Goal: Navigation & Orientation: Find specific page/section

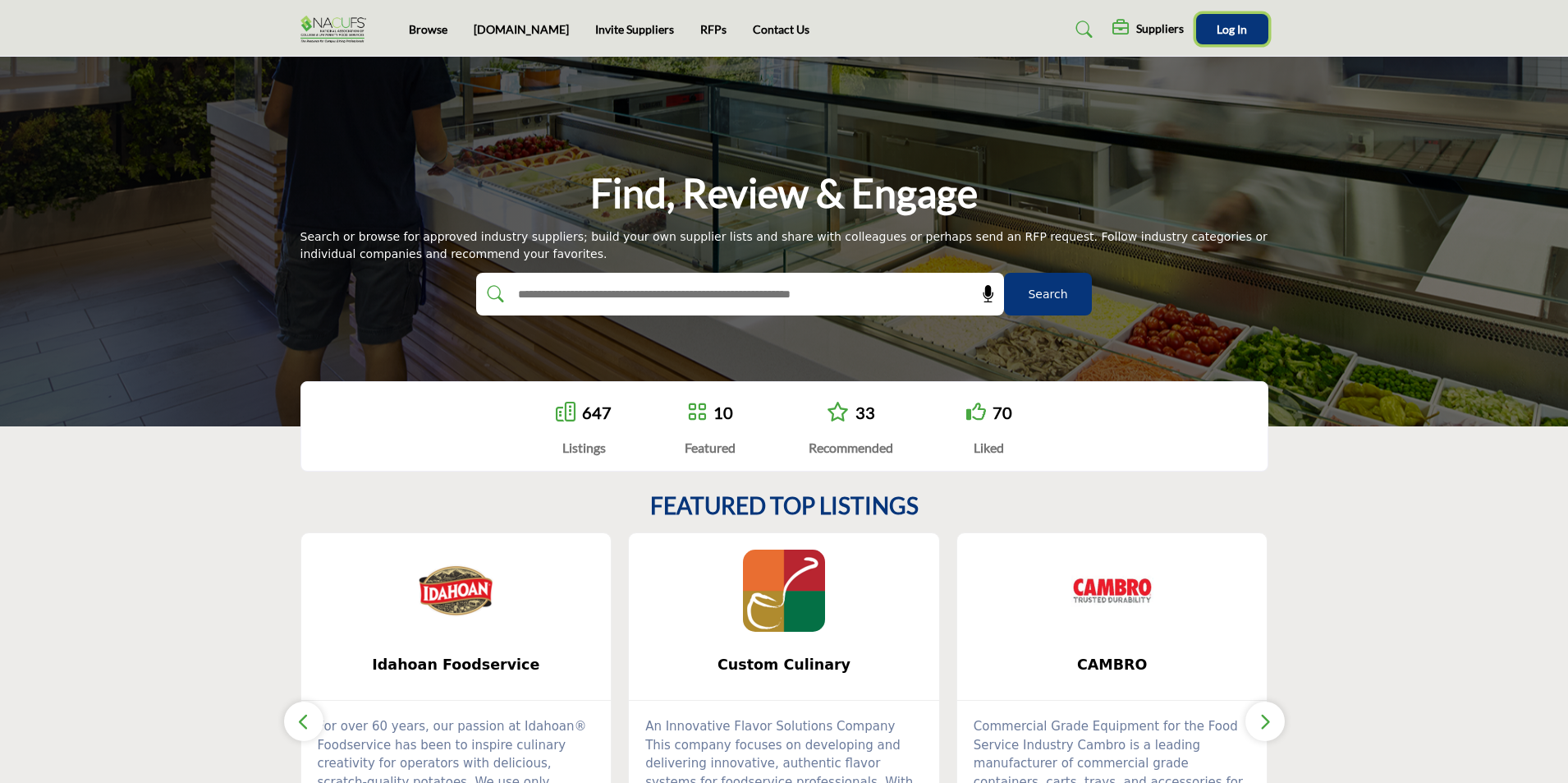
click at [1238, 36] on button "Log In" at bounding box center [1232, 29] width 72 height 30
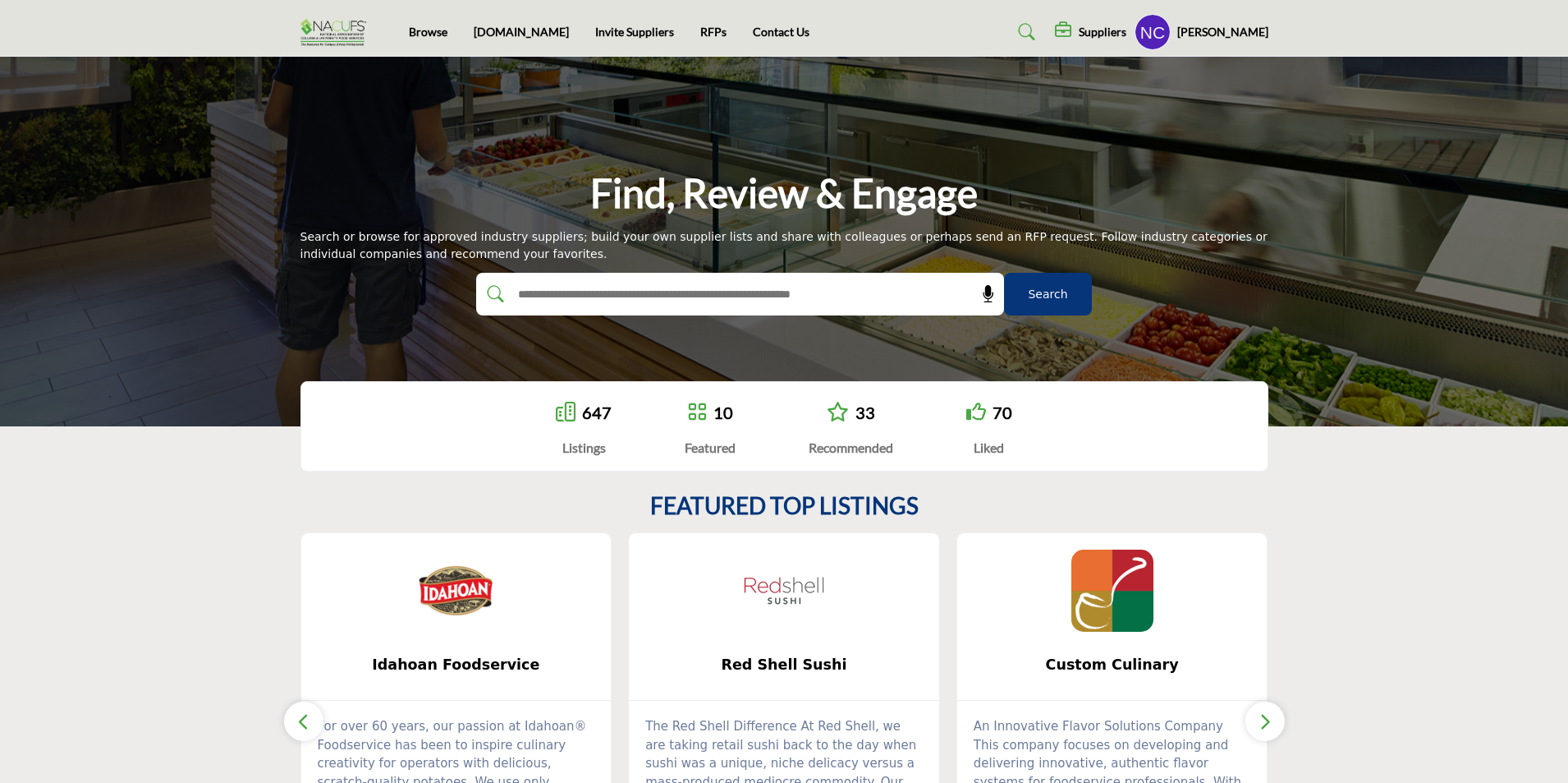
click at [1247, 35] on h5 "[PERSON_NAME]" at bounding box center [1222, 32] width 91 height 16
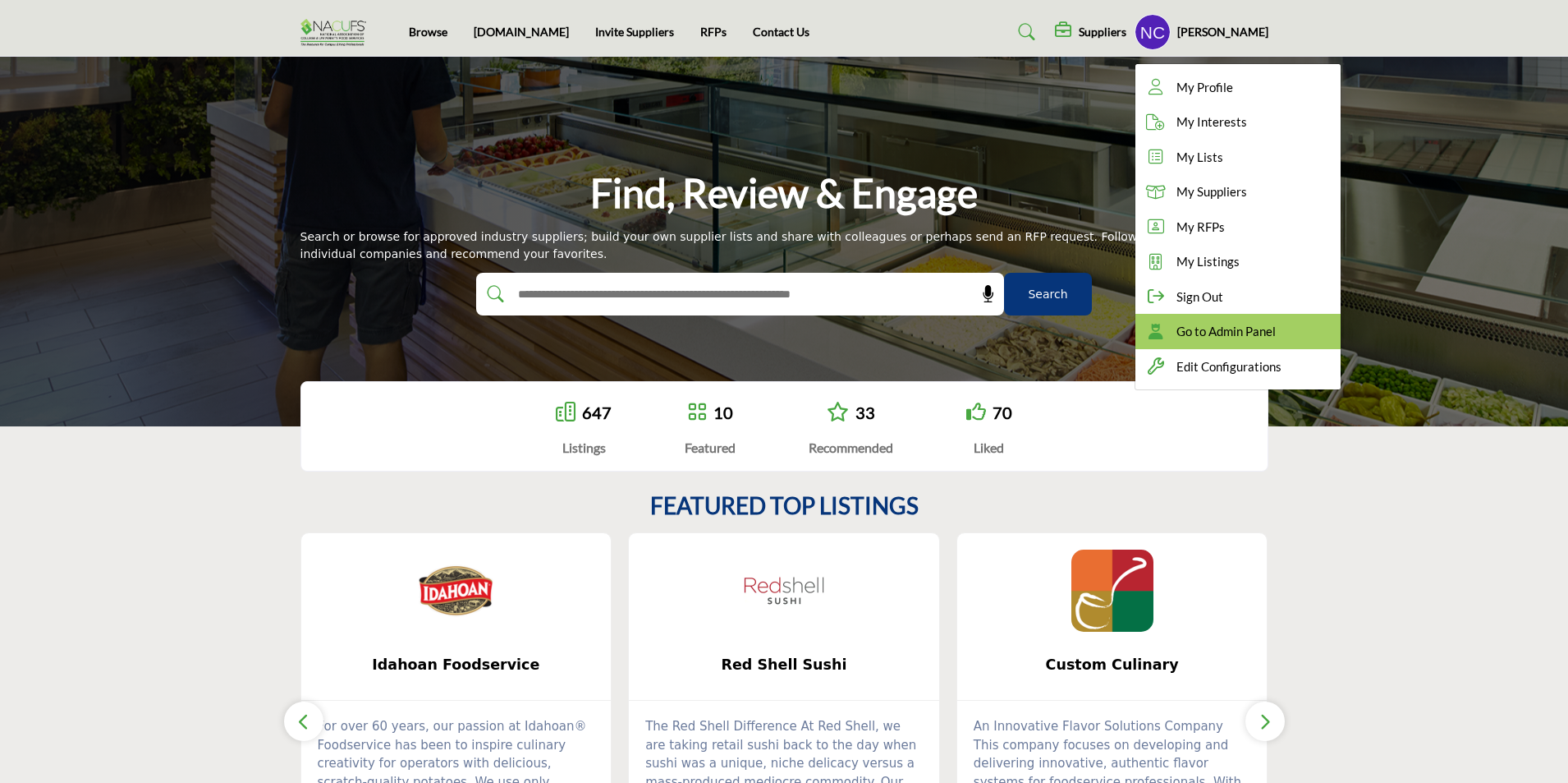
click at [1236, 337] on span "Go to Admin Panel" at bounding box center [1226, 331] width 100 height 19
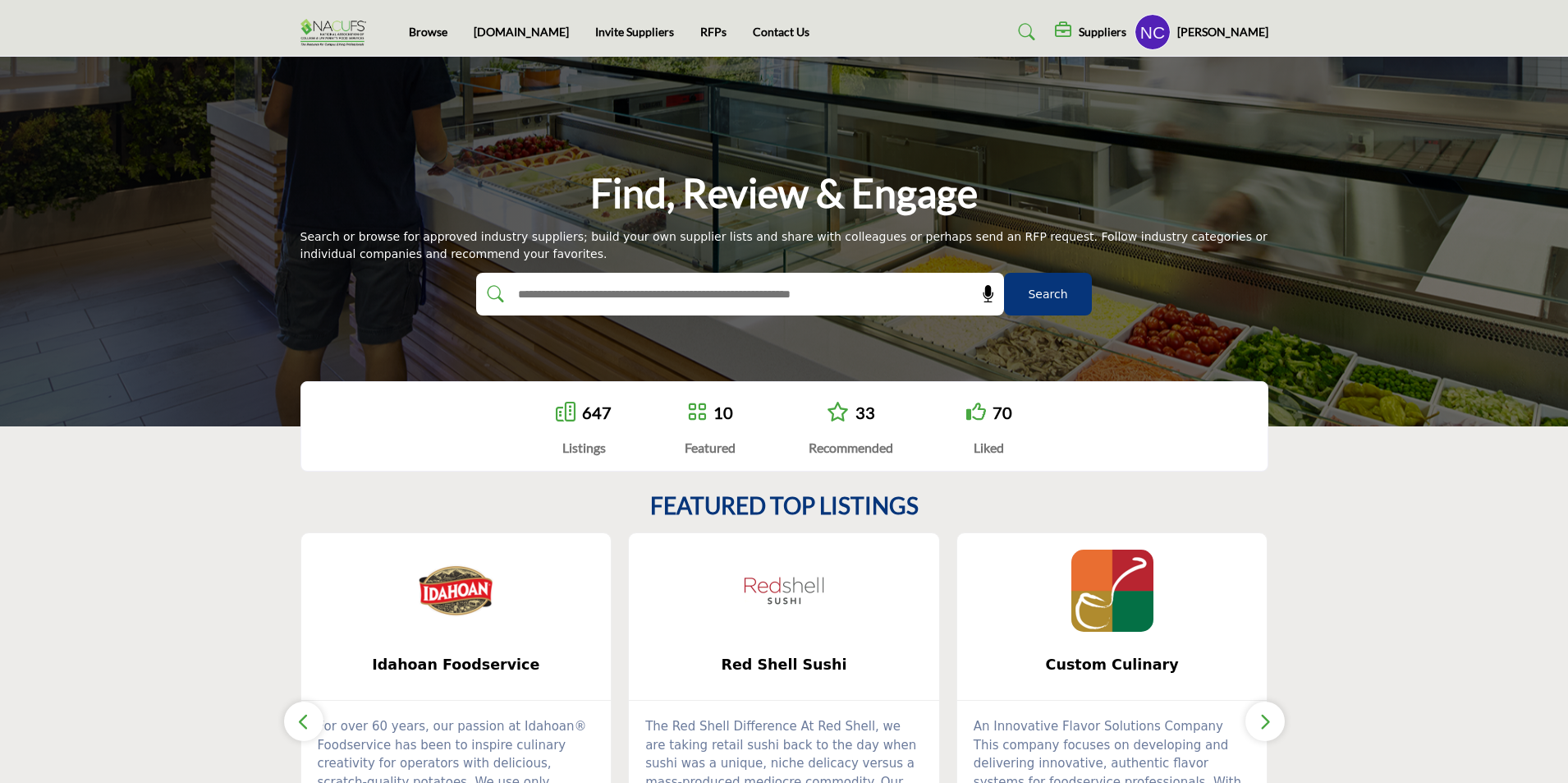
click at [1227, 30] on h5 "[PERSON_NAME]" at bounding box center [1222, 32] width 91 height 16
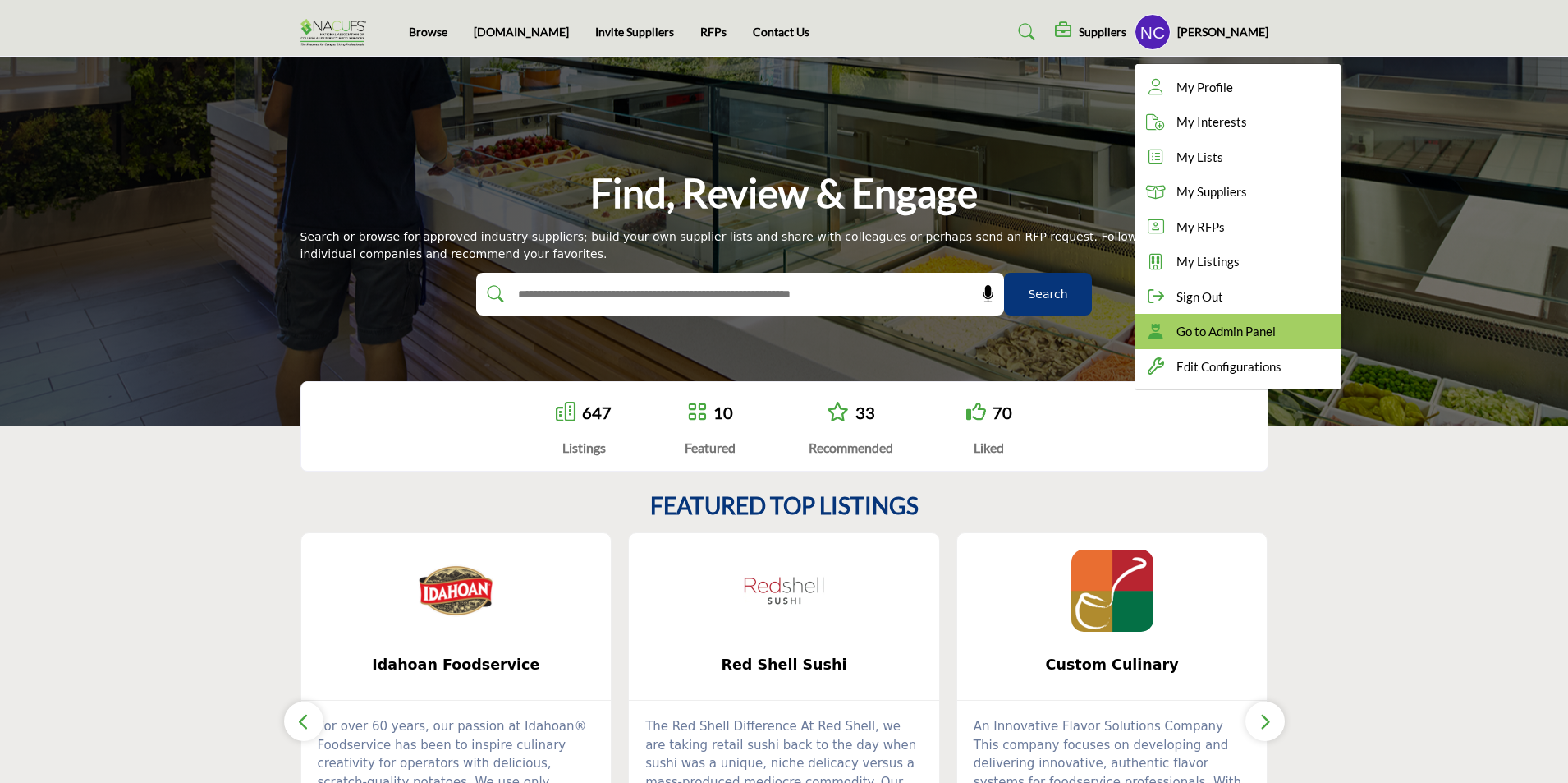
click at [1276, 334] on span "Go to Admin Panel" at bounding box center [1226, 331] width 100 height 19
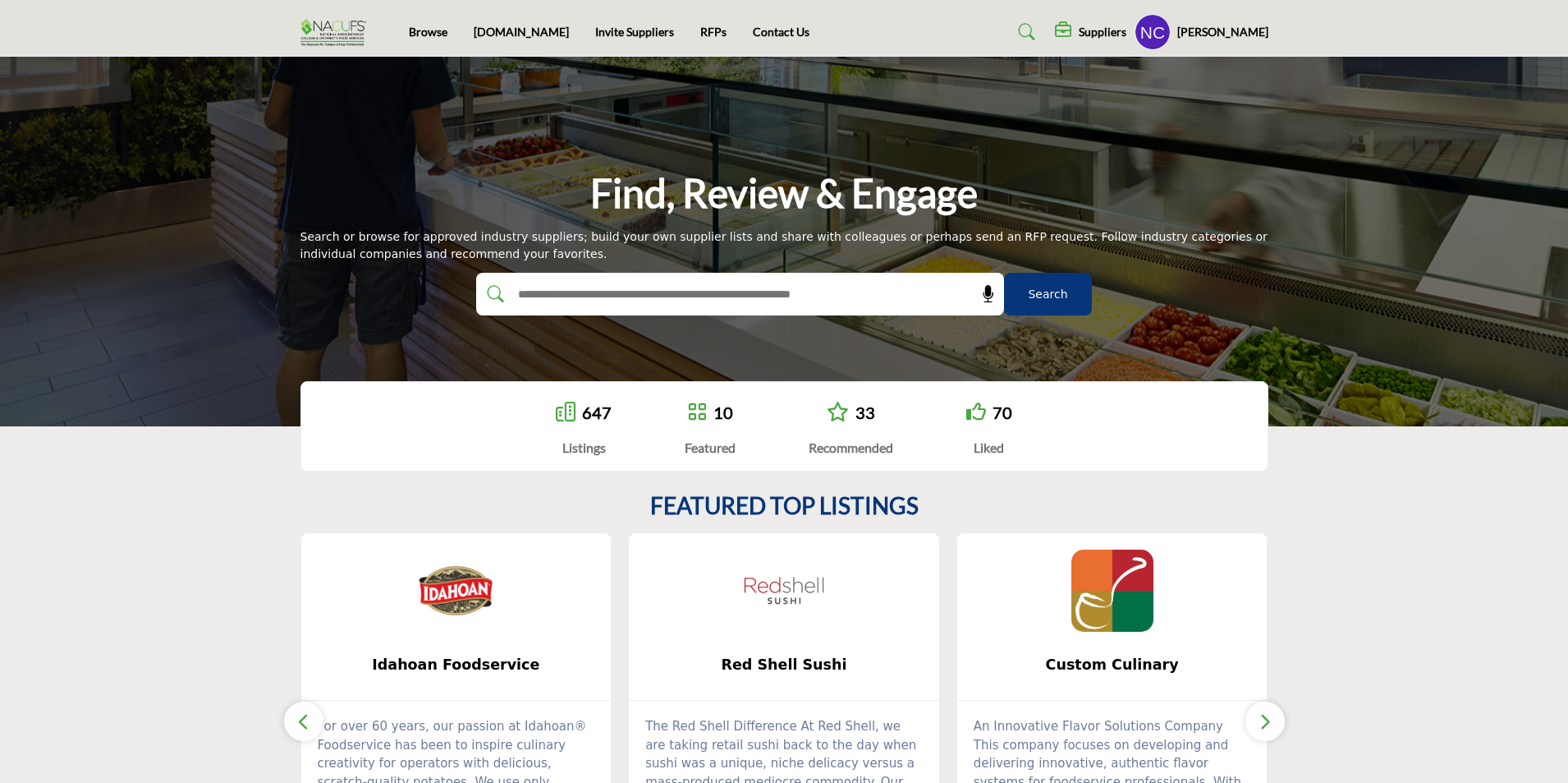
click at [1227, 30] on h5 "[PERSON_NAME]" at bounding box center [1222, 32] width 91 height 16
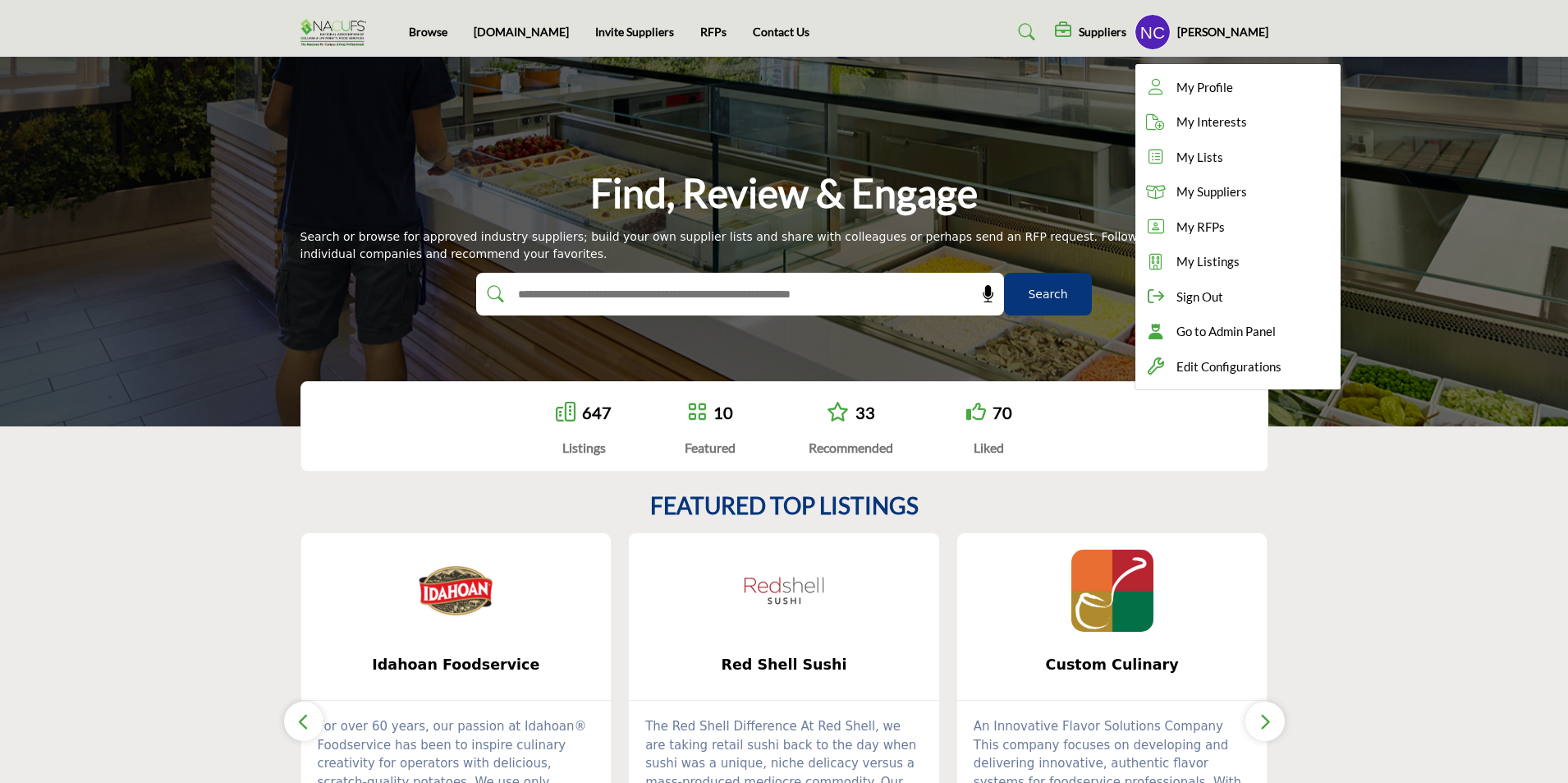
click at [1171, 32] on profile-featured-0840fdfb-93ae-4210-a311-43f182aab79e "Show hide supplier dropdown" at bounding box center [1153, 32] width 36 height 36
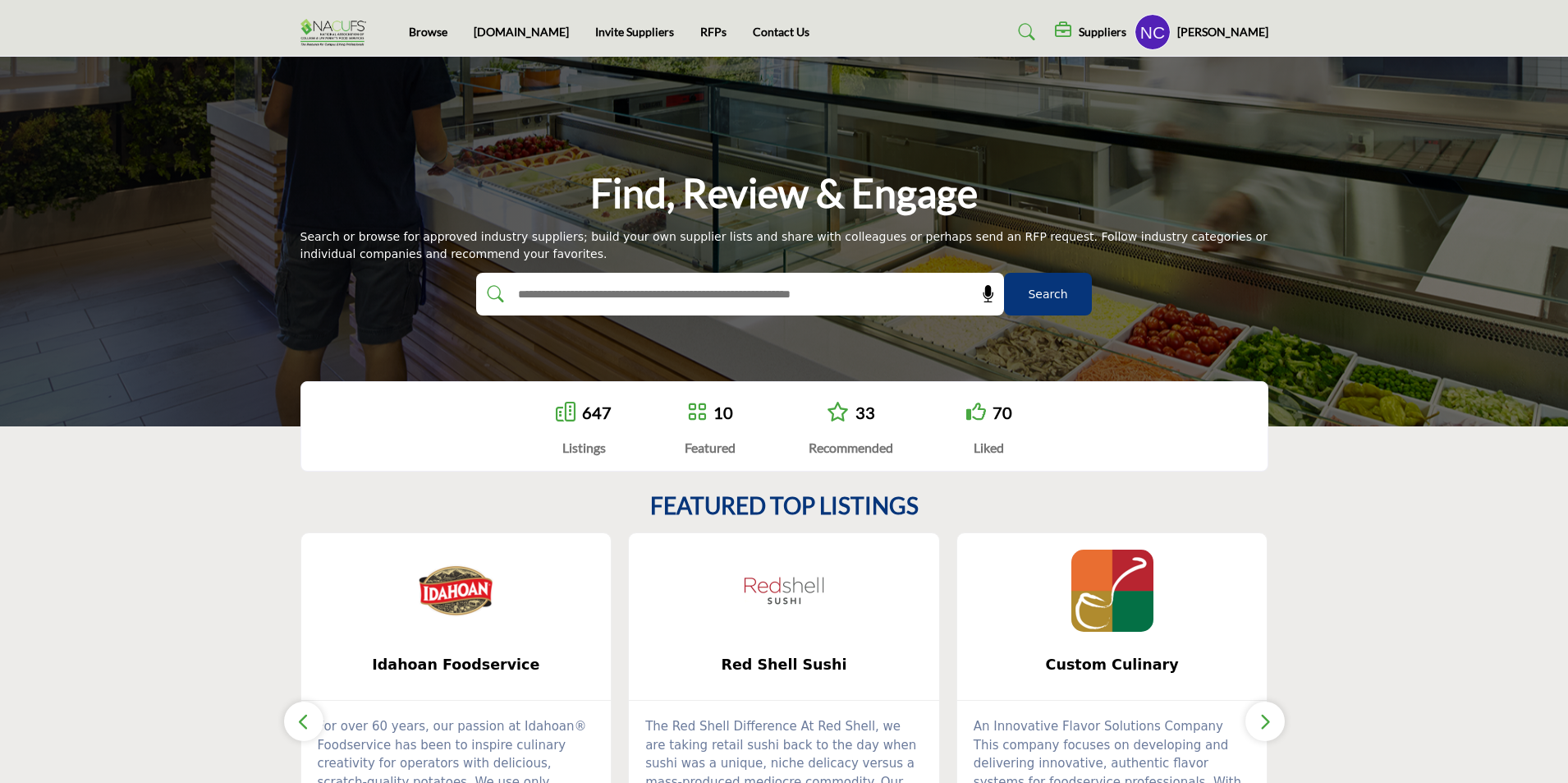
click at [1239, 30] on h5 "[PERSON_NAME]" at bounding box center [1222, 32] width 91 height 16
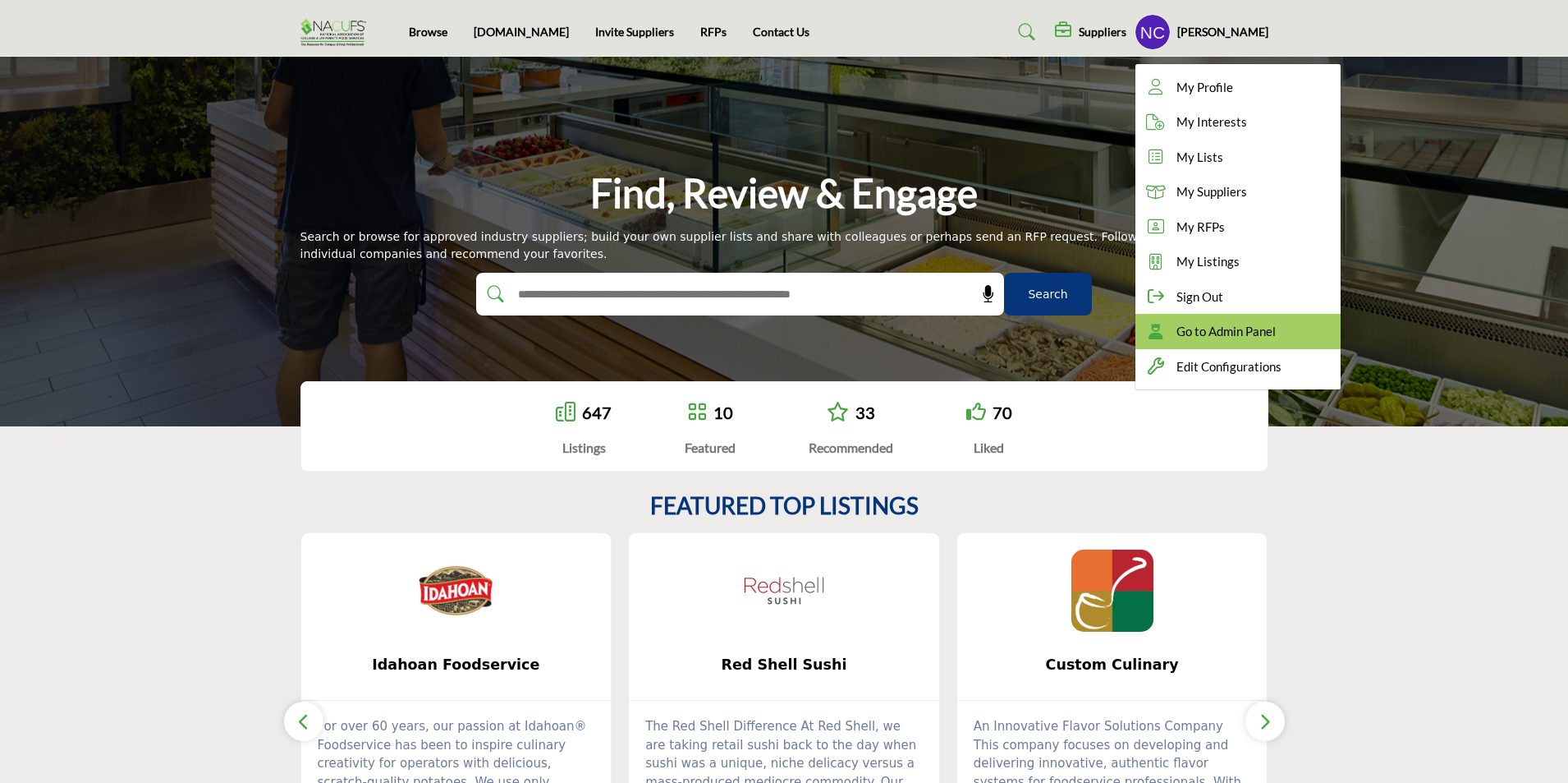
click at [1243, 331] on span "Go to Admin Panel" at bounding box center [1226, 331] width 100 height 19
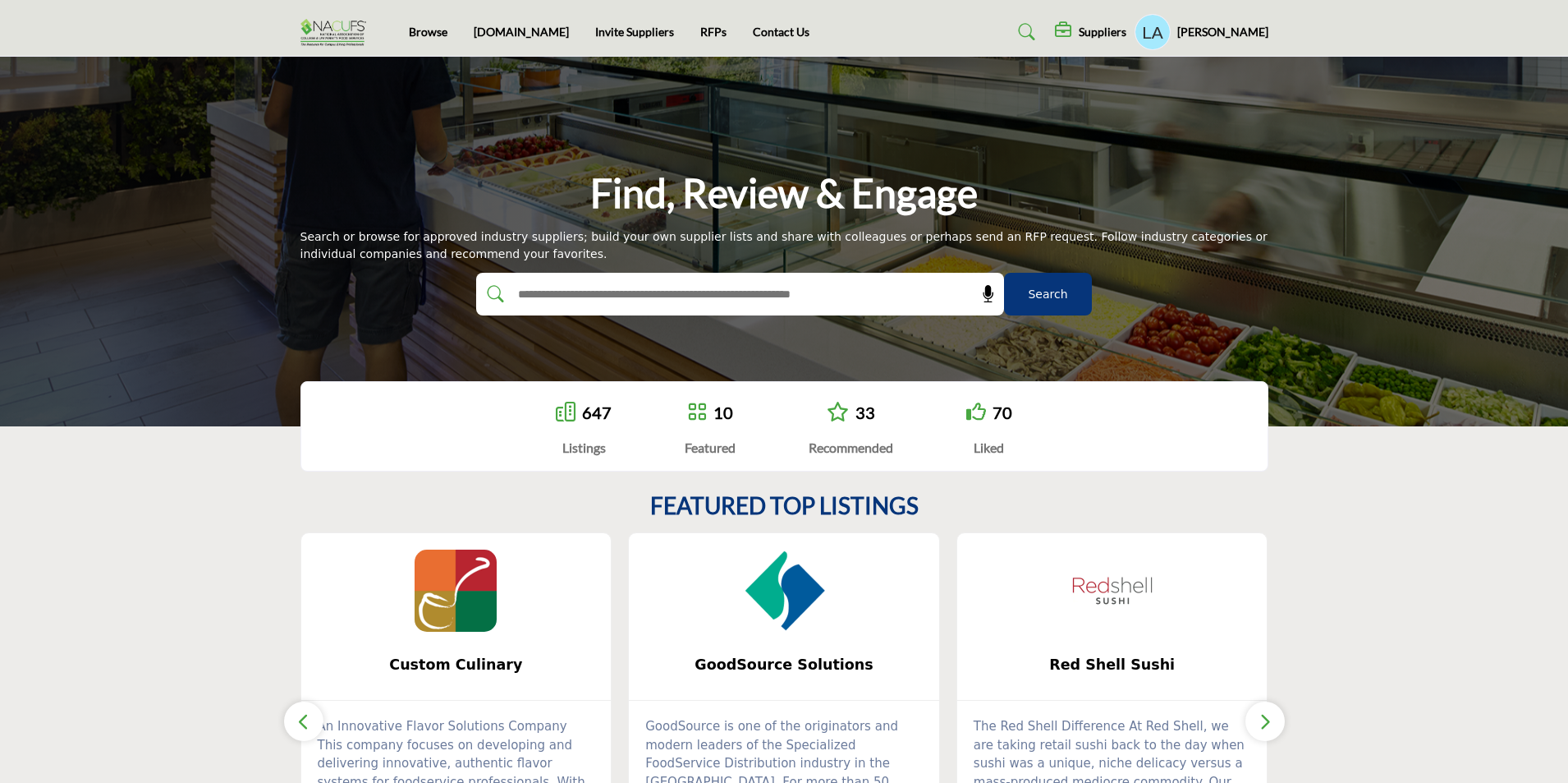
click at [1381, 290] on div "Find, Review & Engage Search or browse for approved industry suppliers; build y…" at bounding box center [784, 242] width 1568 height 370
click at [1243, 30] on h5 "[PERSON_NAME]" at bounding box center [1222, 32] width 91 height 16
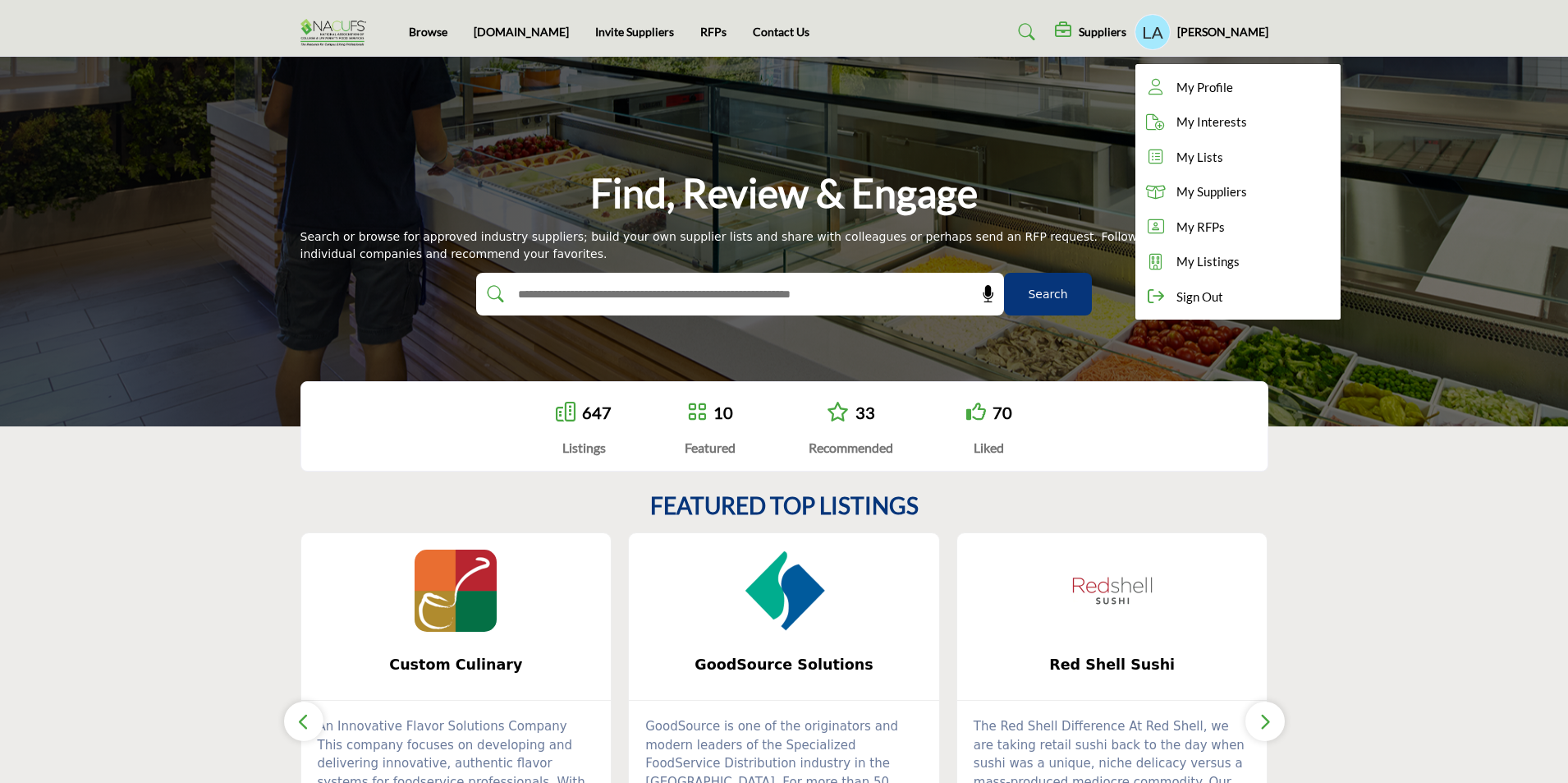
click at [1045, 127] on div "Find, Review & Engage Search or browse for approved industry suppliers; build y…" at bounding box center [784, 242] width 1568 height 370
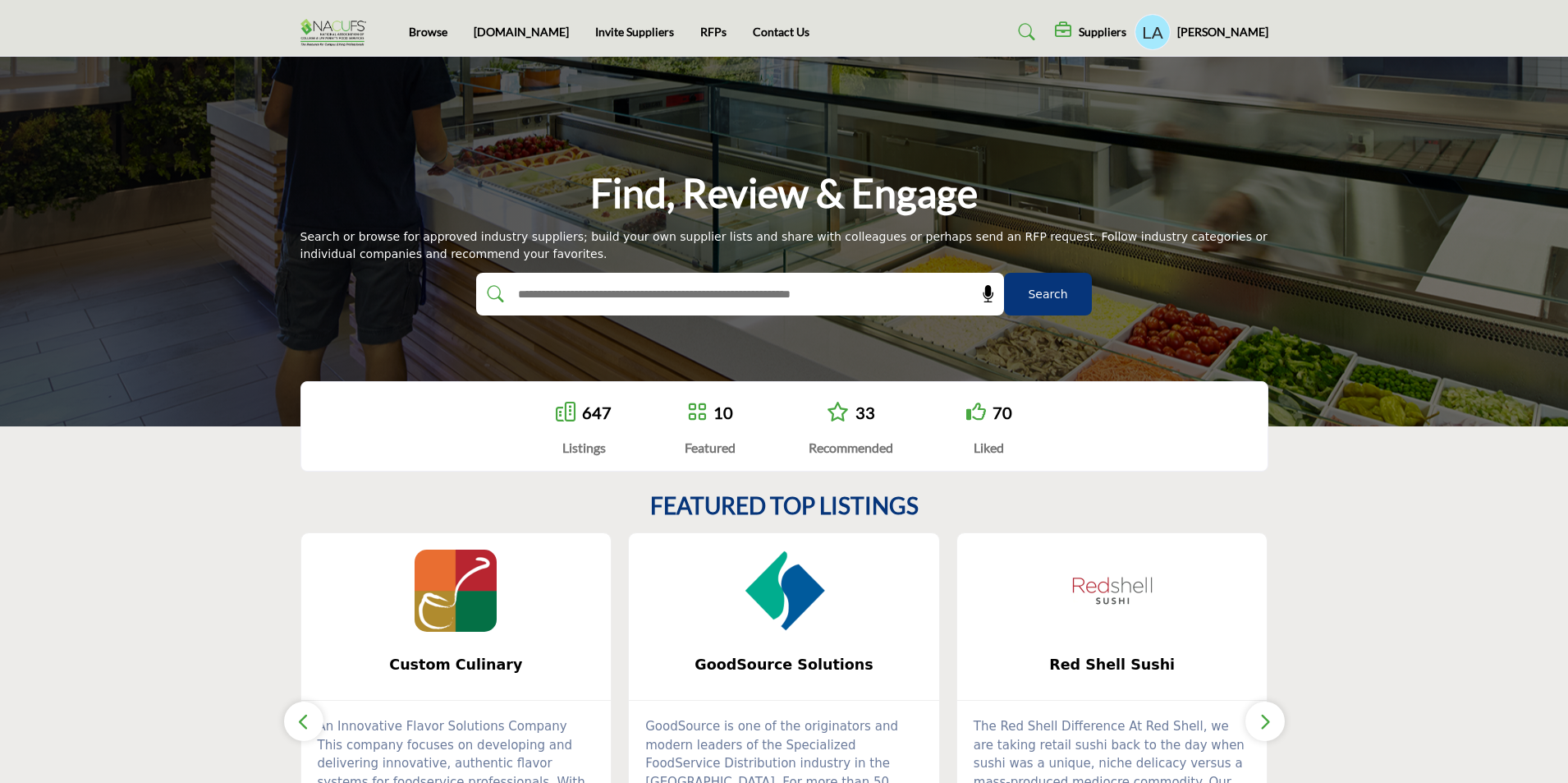
drag, startPoint x: 1051, startPoint y: 112, endPoint x: 1066, endPoint y: 102, distance: 18.0
click at [1066, 102] on div "Find, Review & Engage Search or browse for approved industry suppliers; build y…" at bounding box center [784, 242] width 1568 height 370
click at [1238, 28] on h5 "[PERSON_NAME]" at bounding box center [1222, 32] width 91 height 16
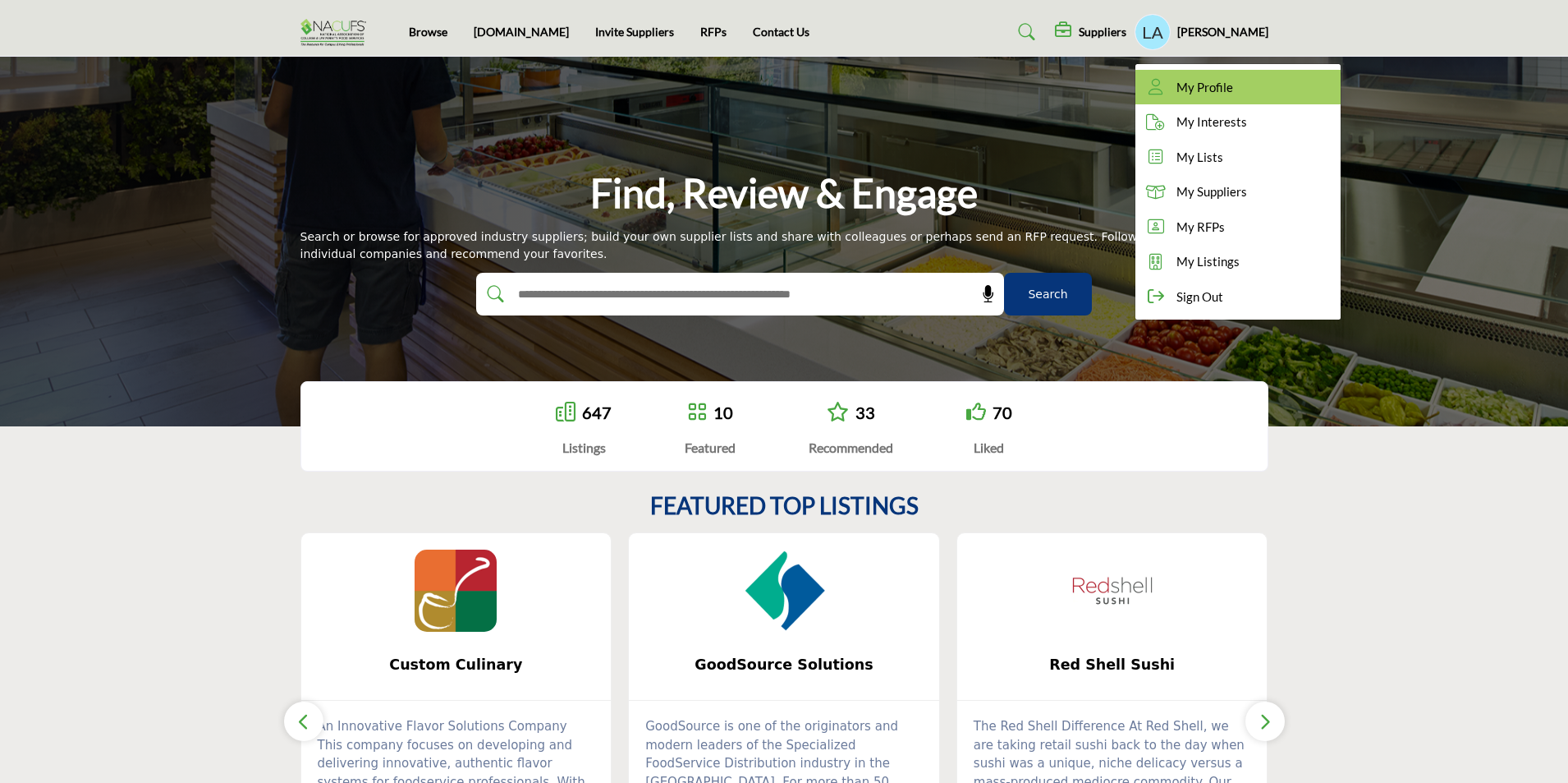
click at [1214, 81] on span "My Profile" at bounding box center [1204, 87] width 57 height 19
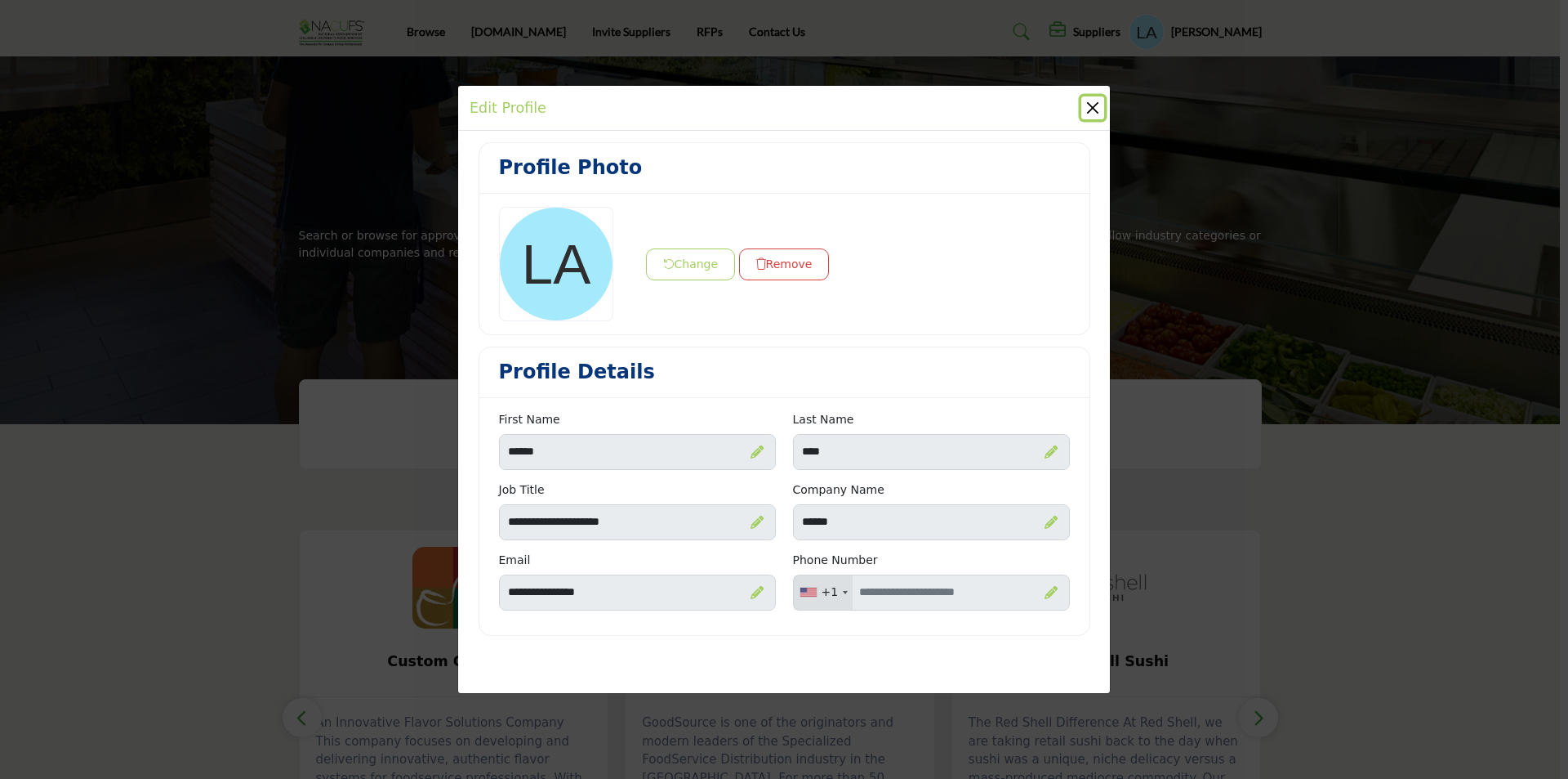
click at [1095, 108] on button "Close" at bounding box center [1092, 107] width 23 height 23
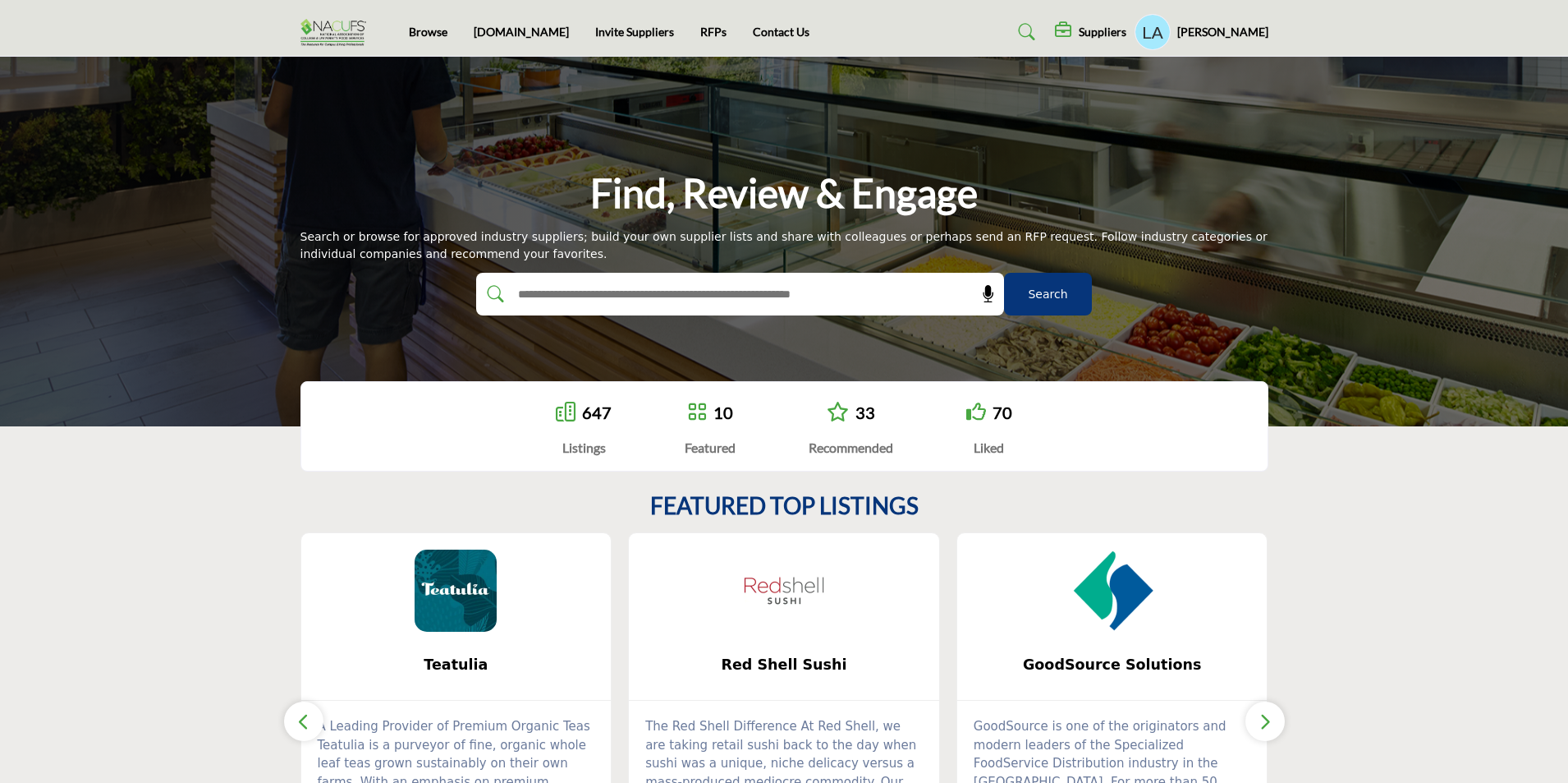
click at [1263, 32] on h5 "Laurie Almy" at bounding box center [1222, 32] width 91 height 16
